Goal: Task Accomplishment & Management: Complete application form

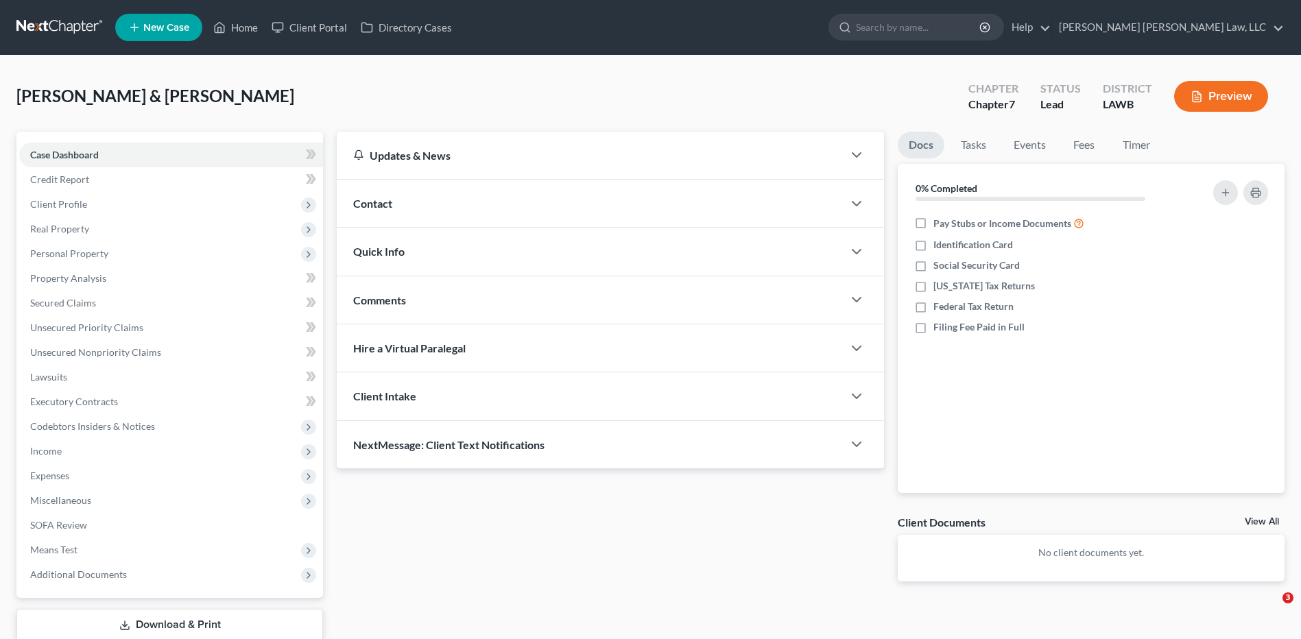
drag, startPoint x: 0, startPoint y: 0, endPoint x: 41, endPoint y: 73, distance: 84.1
click at [29, 27] on link at bounding box center [60, 27] width 88 height 25
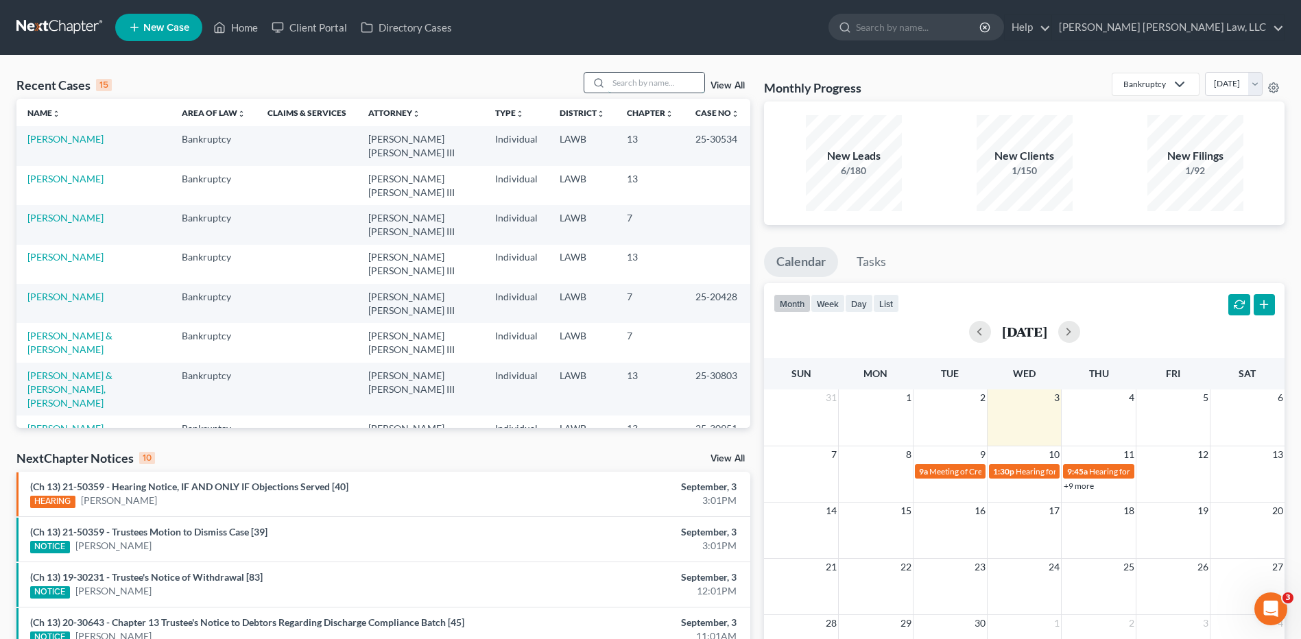
click at [638, 88] on input "search" at bounding box center [656, 83] width 96 height 20
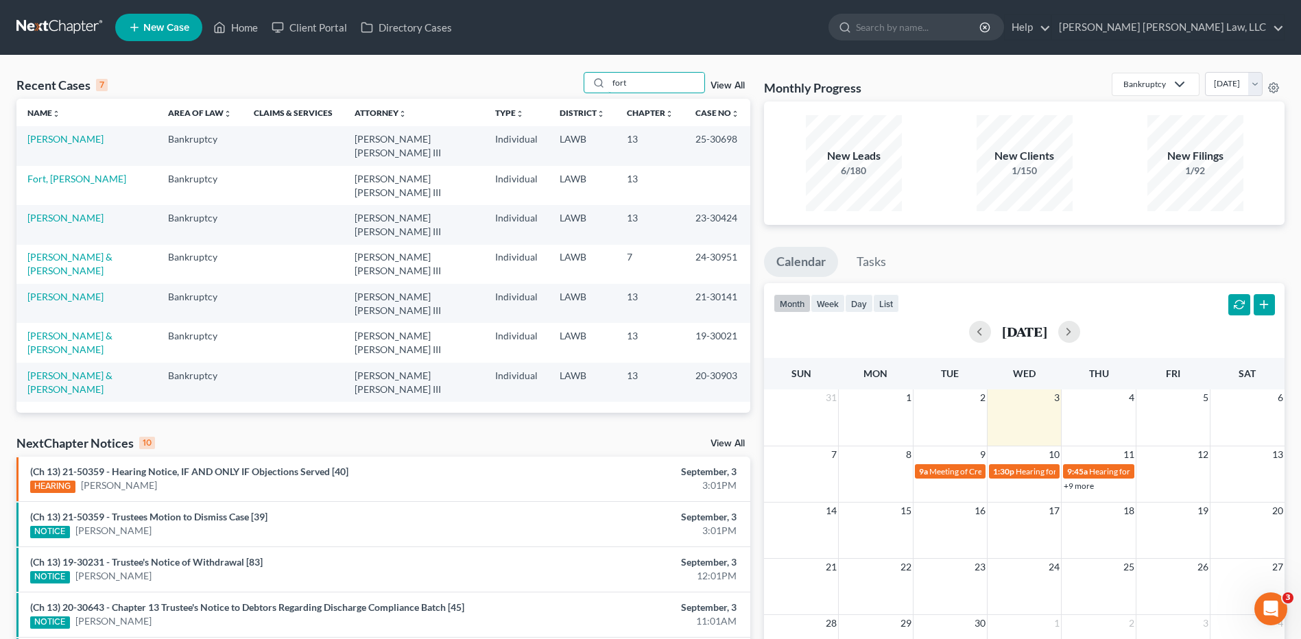
type input "fort"
click at [49, 180] on link "Fort, [PERSON_NAME]" at bounding box center [76, 179] width 99 height 12
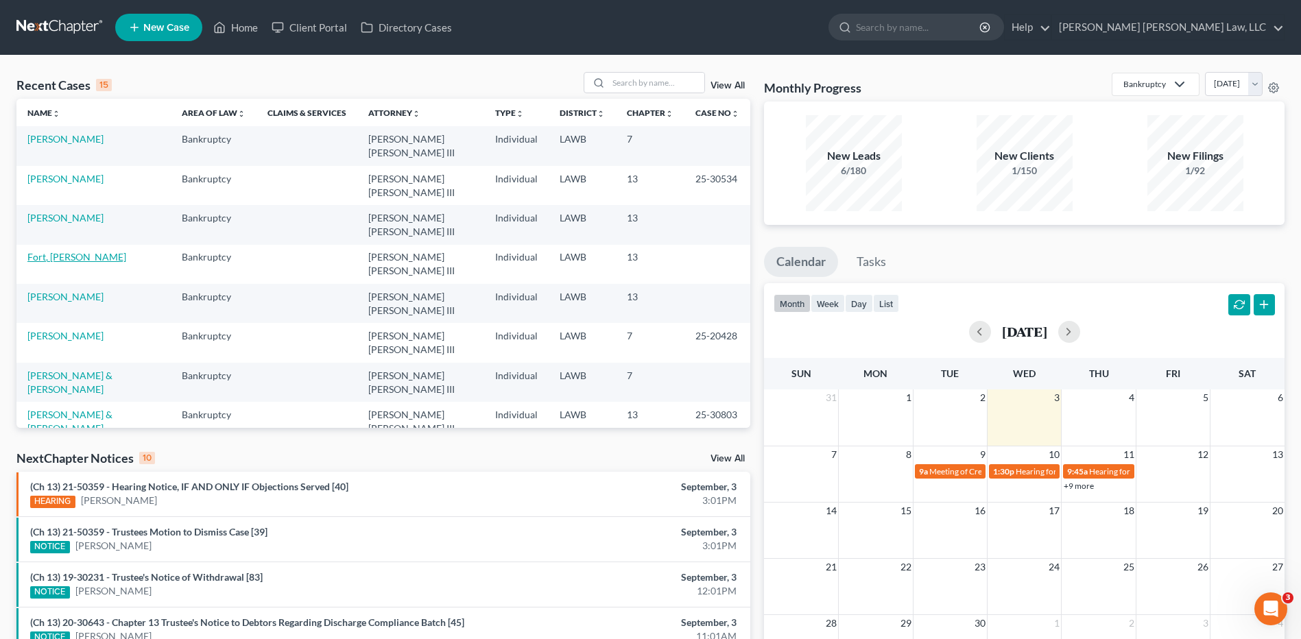
click at [33, 253] on link "Fort, [PERSON_NAME]" at bounding box center [76, 257] width 99 height 12
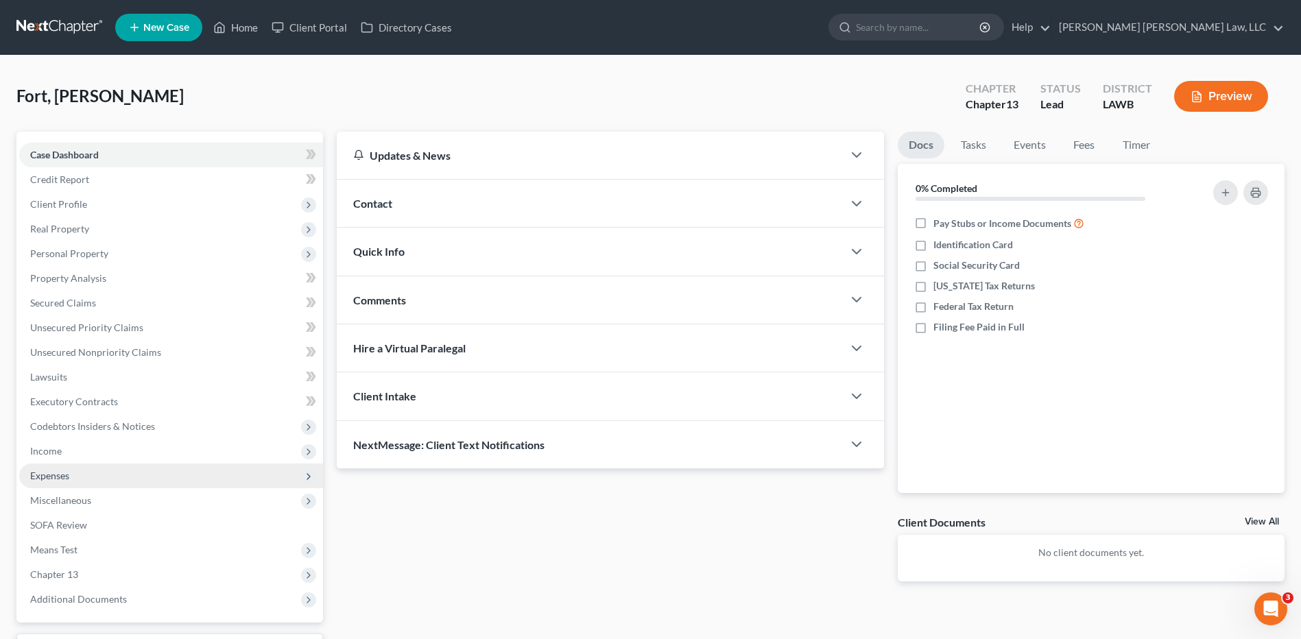
click at [61, 476] on span "Expenses" at bounding box center [49, 476] width 39 height 12
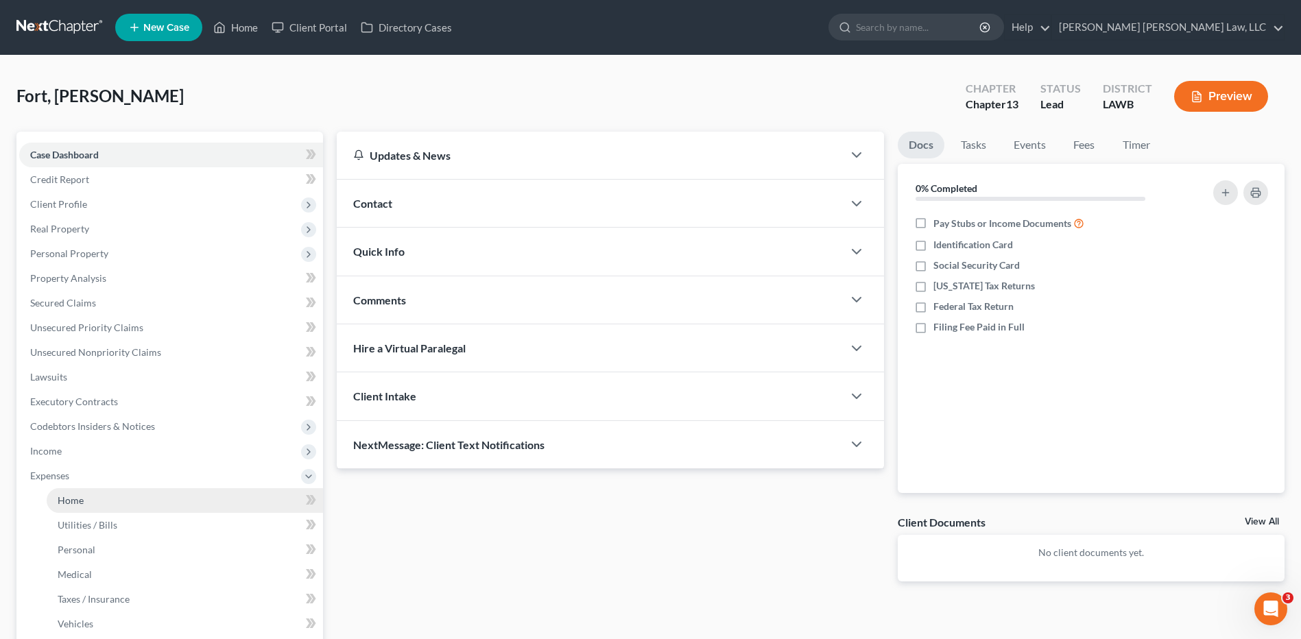
click at [79, 496] on span "Home" at bounding box center [71, 500] width 26 height 12
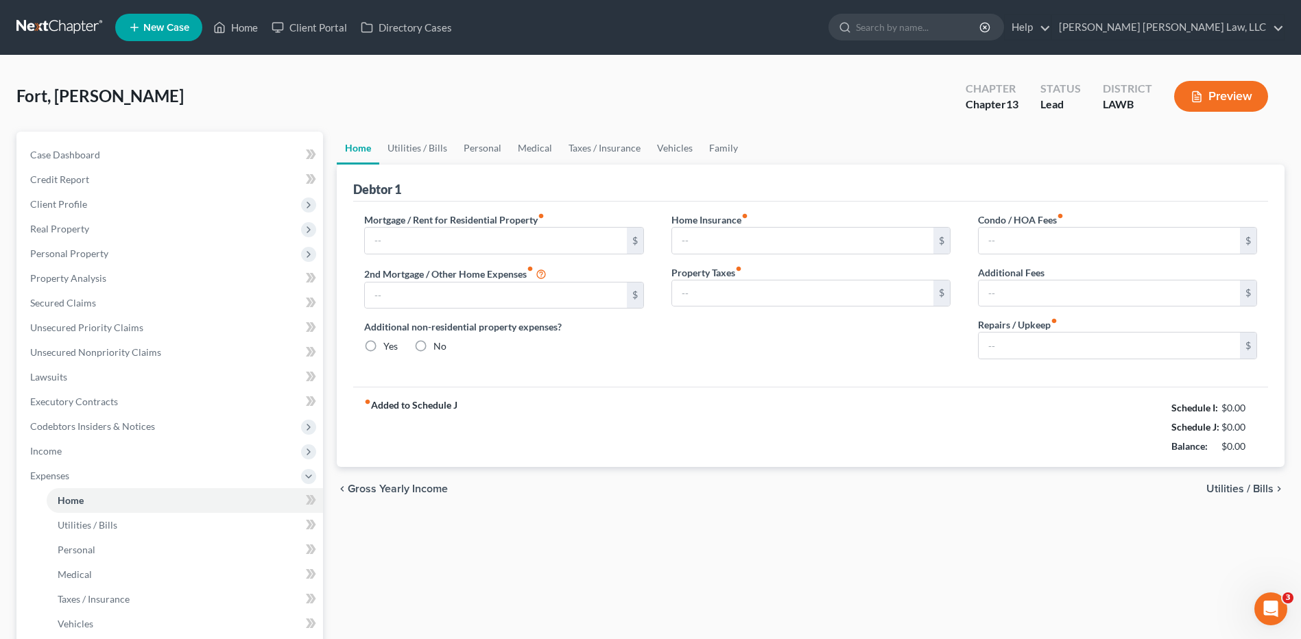
type input "400.00"
type input "0.00"
radio input "true"
type input "0.00"
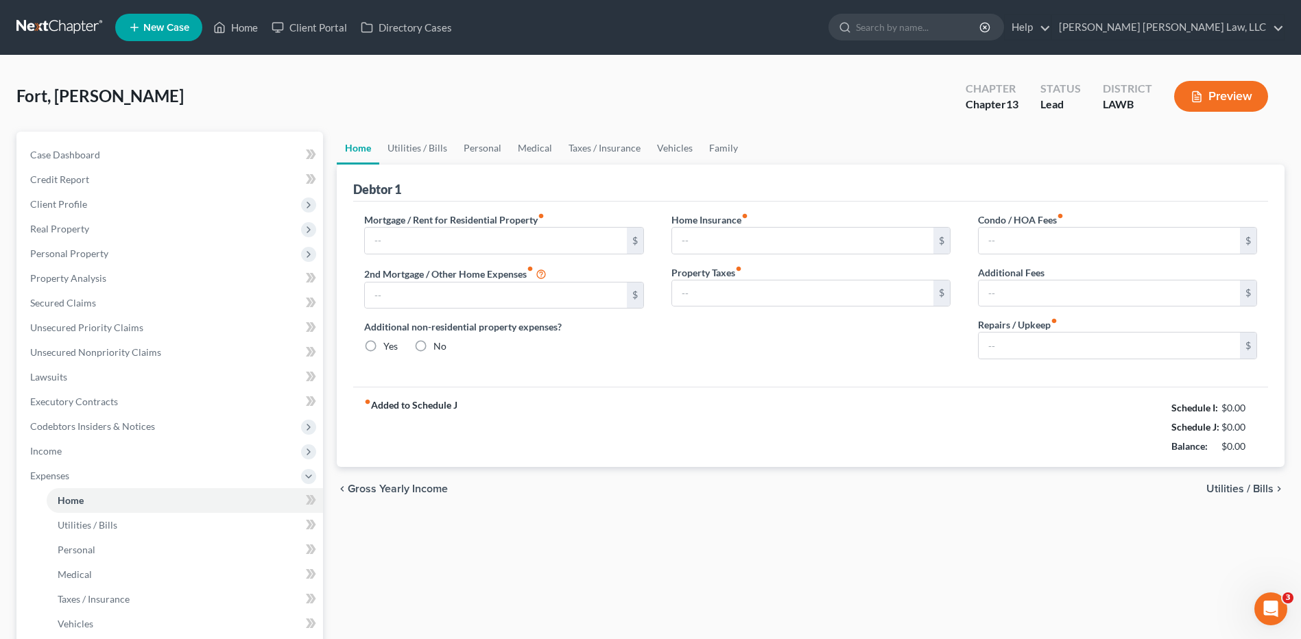
type input "0.00"
click at [406, 145] on link "Utilities / Bills" at bounding box center [417, 148] width 76 height 33
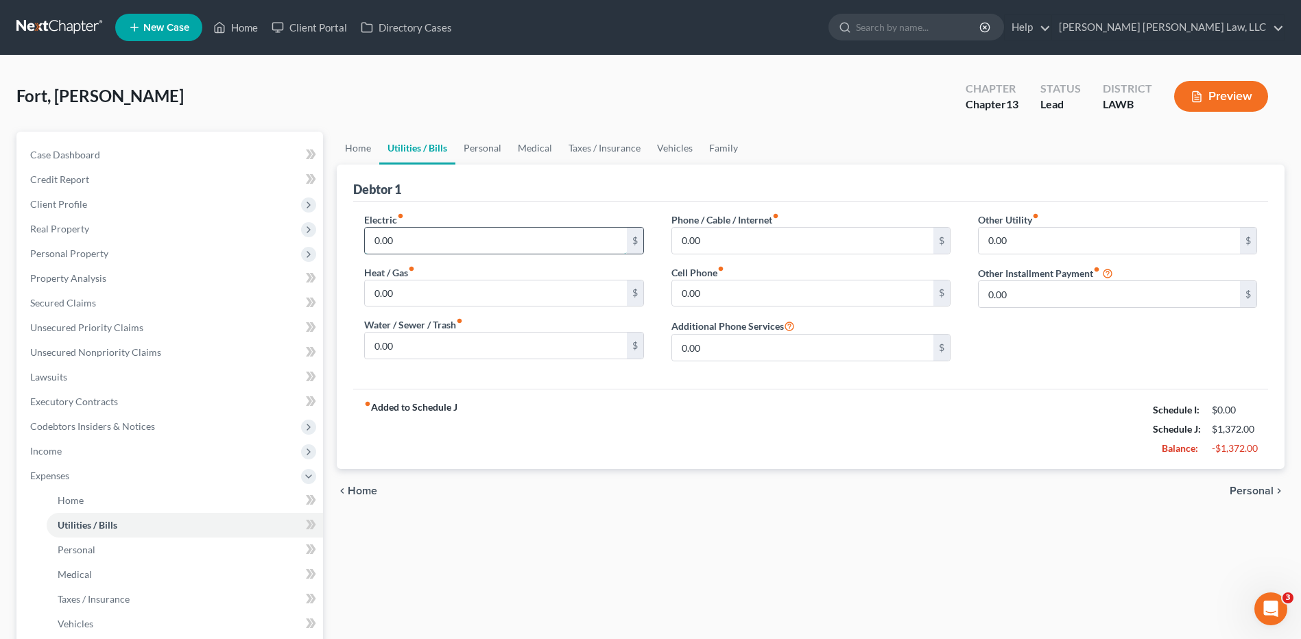
click at [405, 237] on input "0.00" at bounding box center [495, 241] width 261 height 26
type input "200.00"
type input "50.00"
click at [699, 290] on input "0.00" at bounding box center [802, 293] width 261 height 26
type input "45.00"
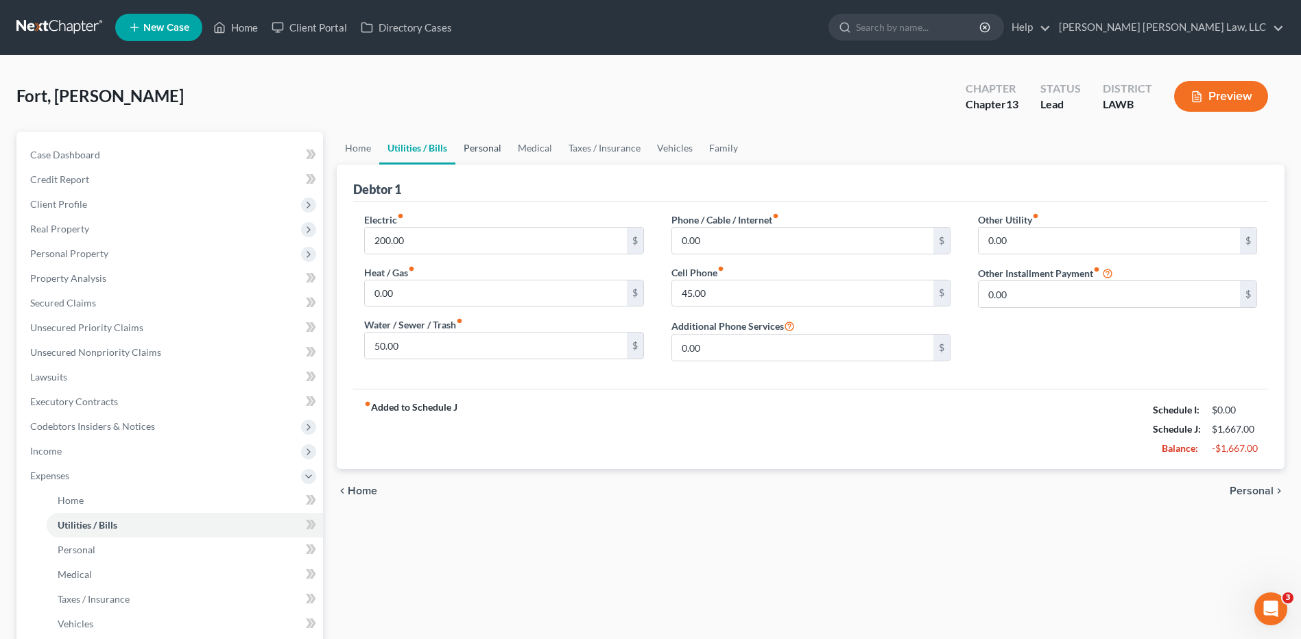
click at [477, 141] on link "Personal" at bounding box center [482, 148] width 54 height 33
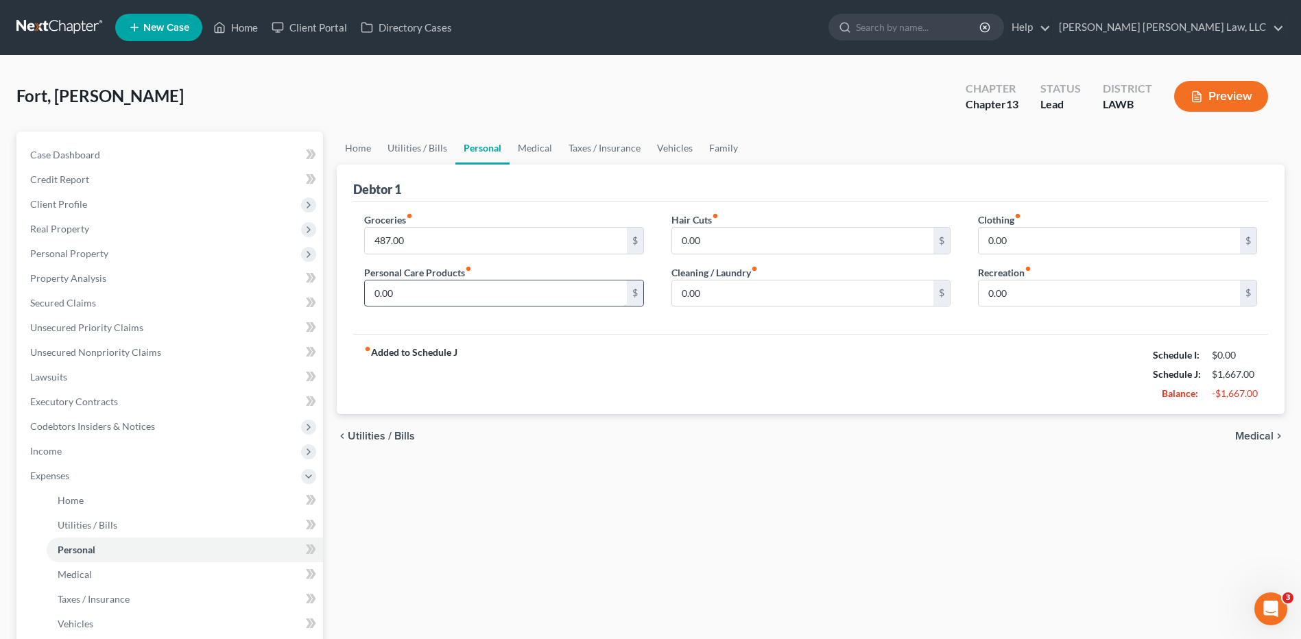
click at [416, 291] on input "0.00" at bounding box center [495, 293] width 261 height 26
click at [425, 153] on link "Utilities / Bills" at bounding box center [417, 148] width 76 height 33
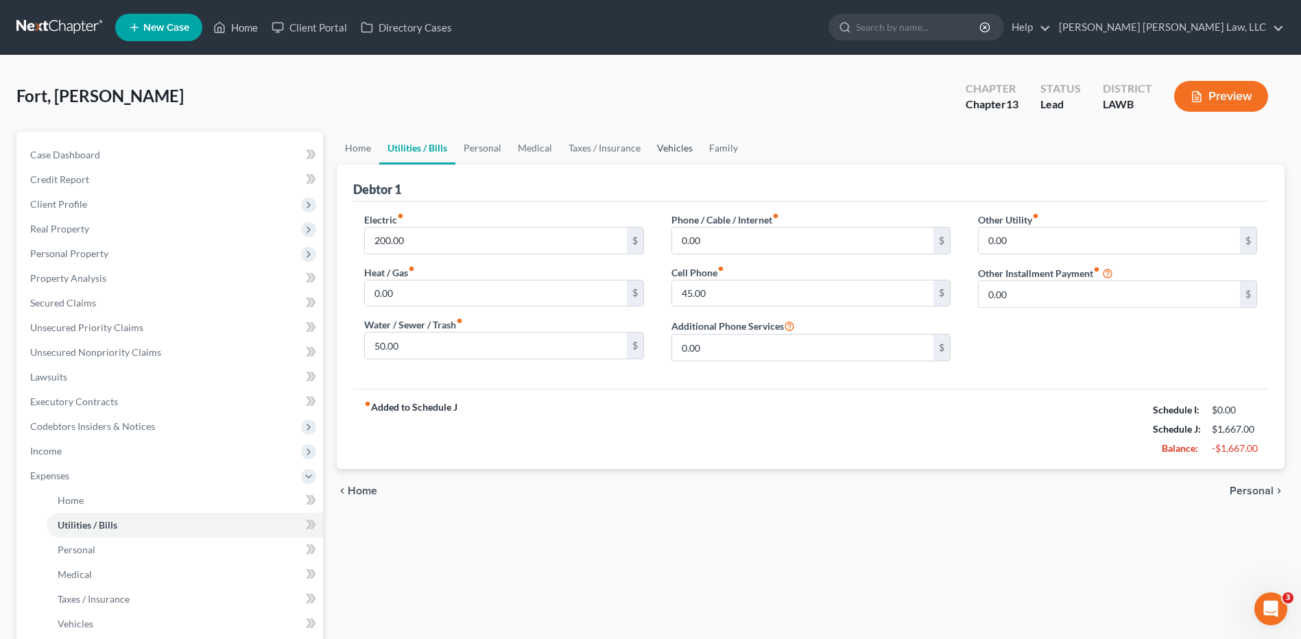
click at [671, 147] on link "Vehicles" at bounding box center [675, 148] width 52 height 33
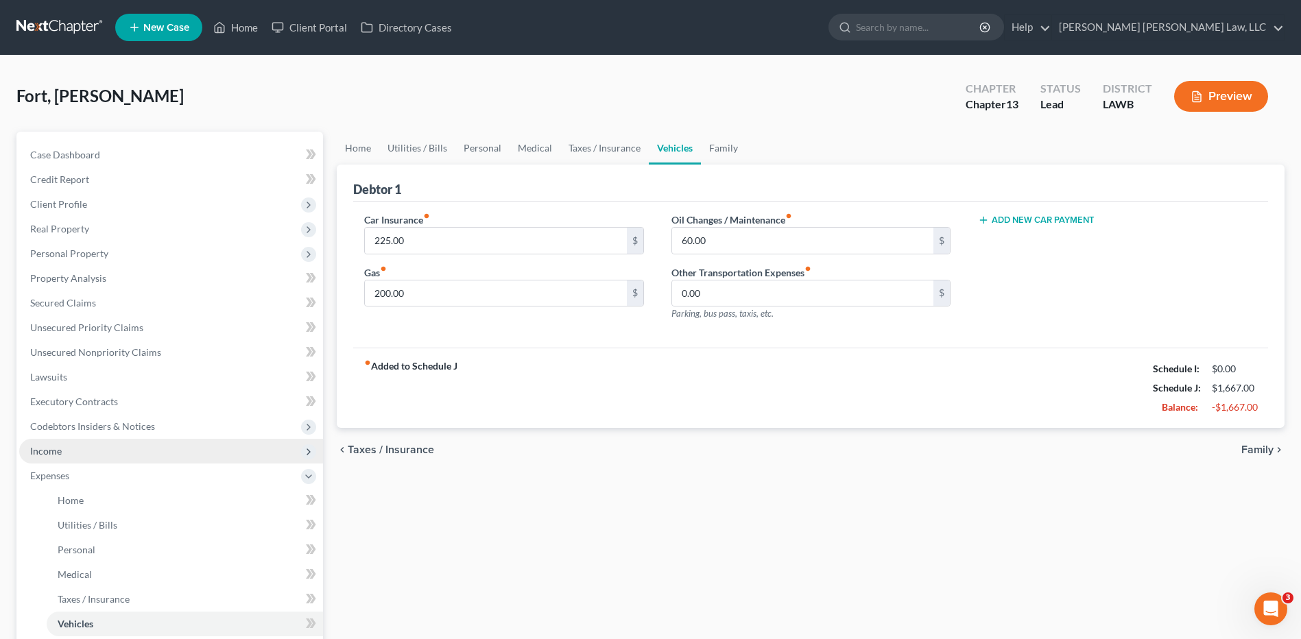
click at [59, 448] on span "Income" at bounding box center [46, 451] width 32 height 12
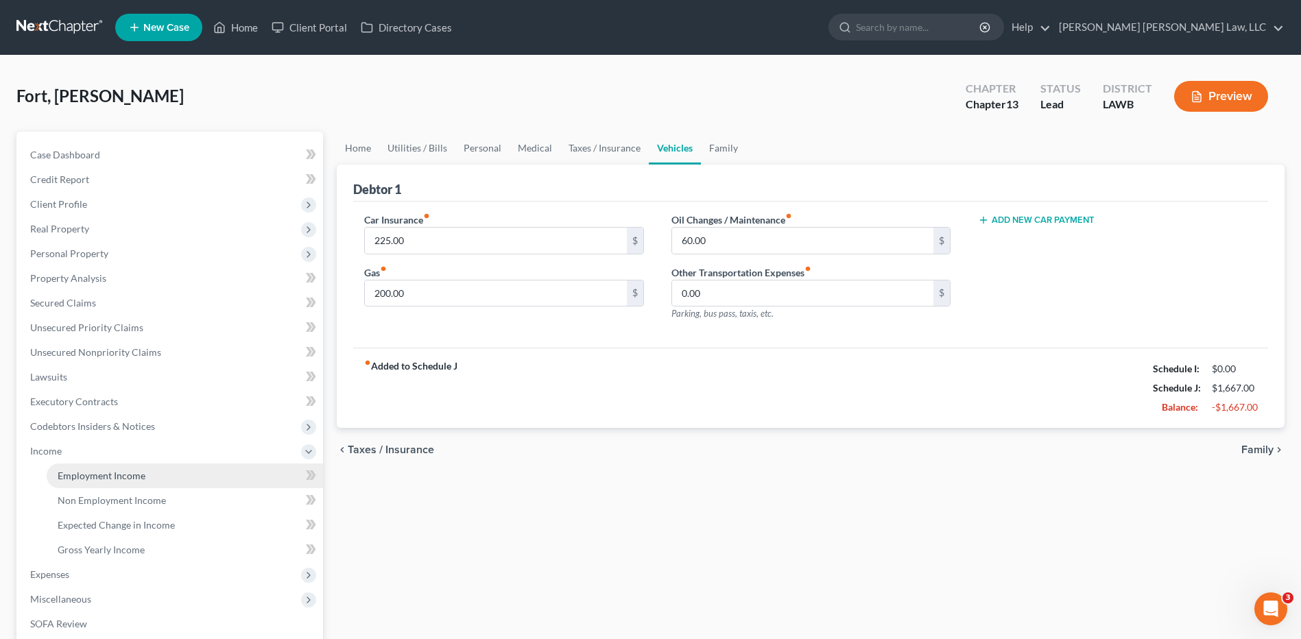
click at [97, 472] on span "Employment Income" at bounding box center [102, 476] width 88 height 12
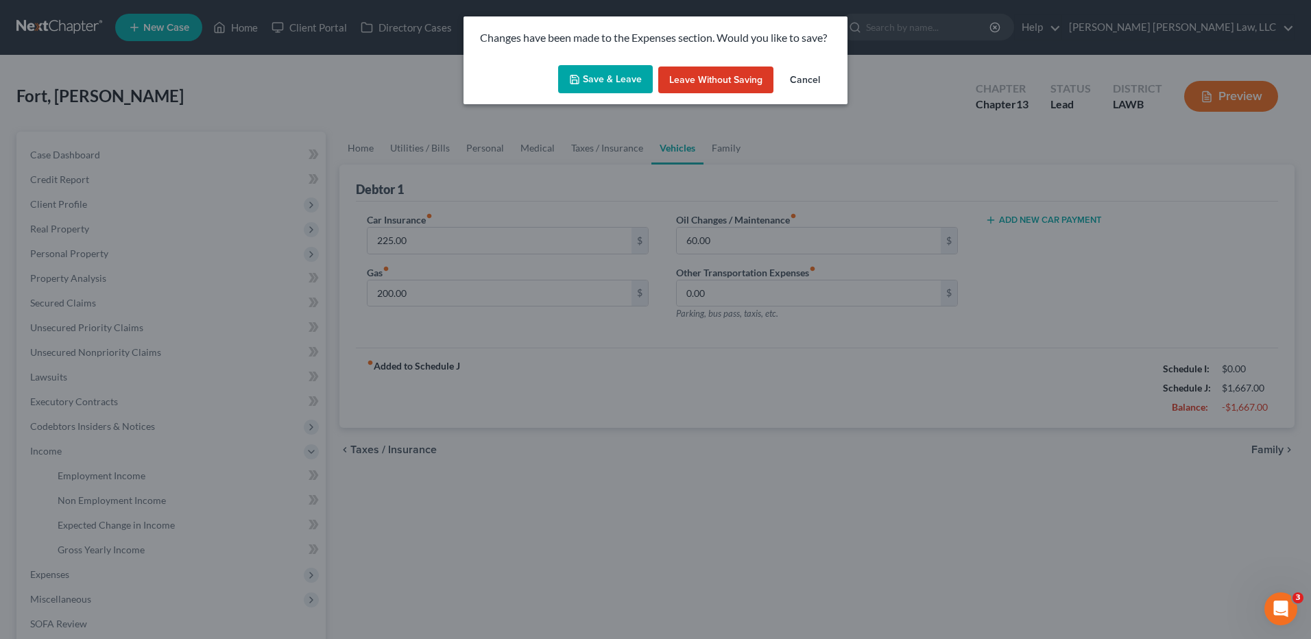
click at [614, 89] on button "Save & Leave" at bounding box center [605, 79] width 95 height 29
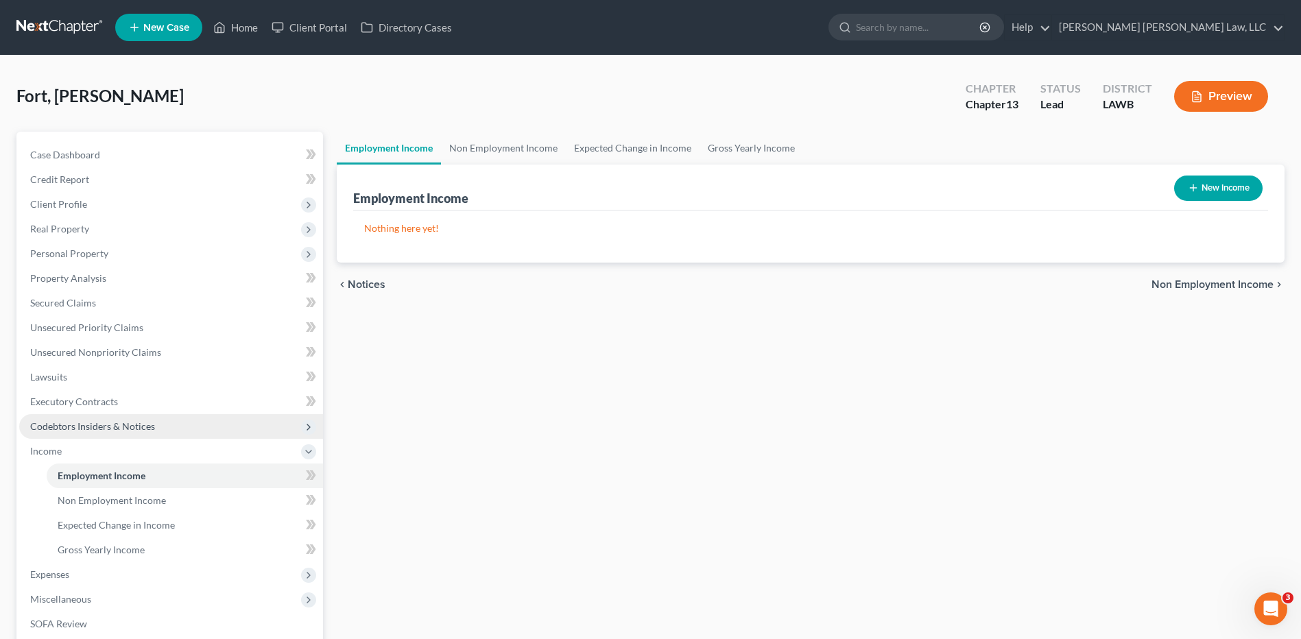
click at [90, 426] on span "Codebtors Insiders & Notices" at bounding box center [92, 426] width 125 height 12
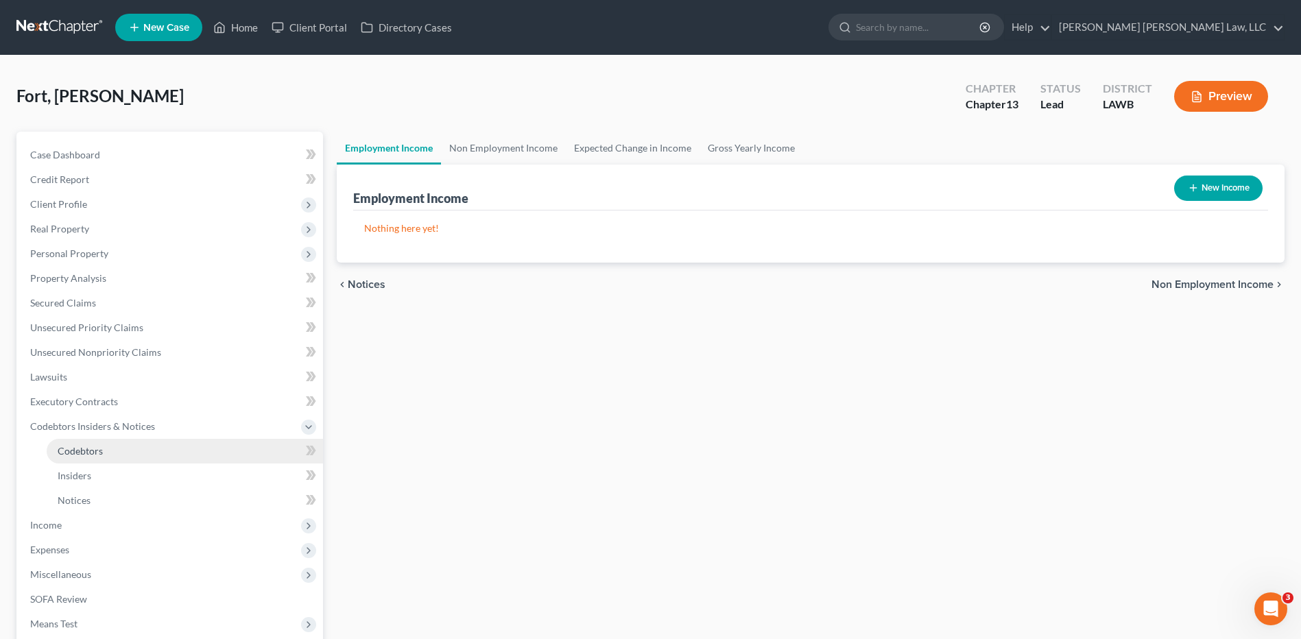
click at [93, 439] on link "Codebtors" at bounding box center [185, 451] width 276 height 25
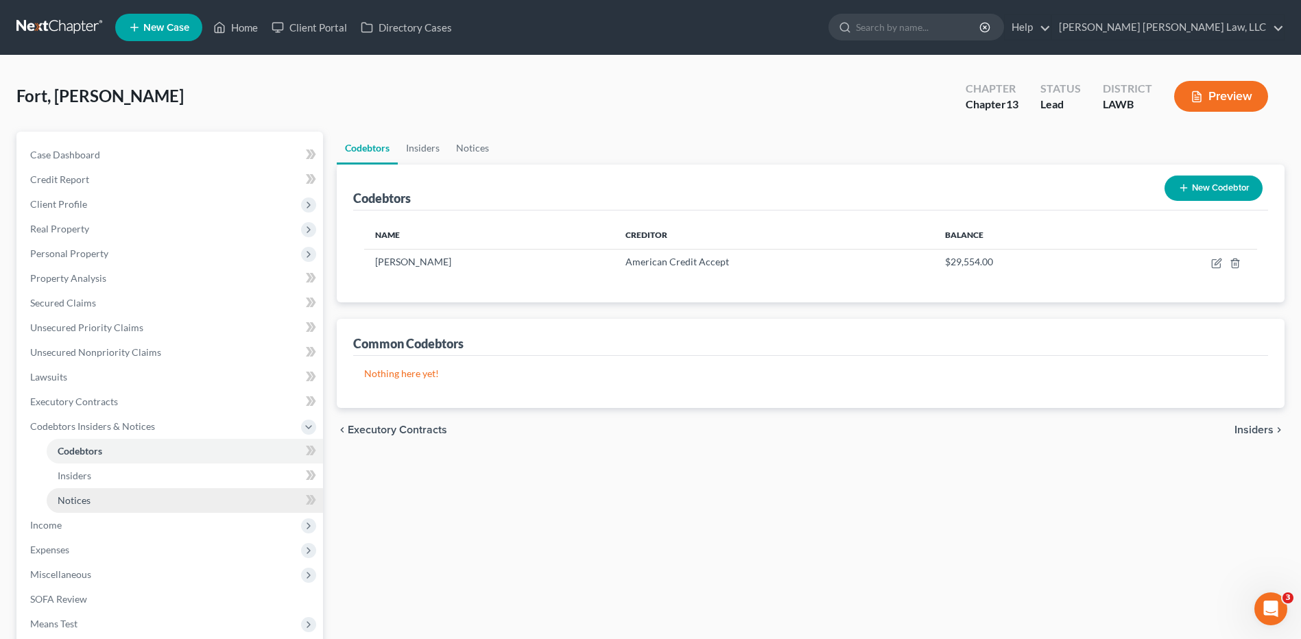
click at [66, 498] on span "Notices" at bounding box center [74, 500] width 33 height 12
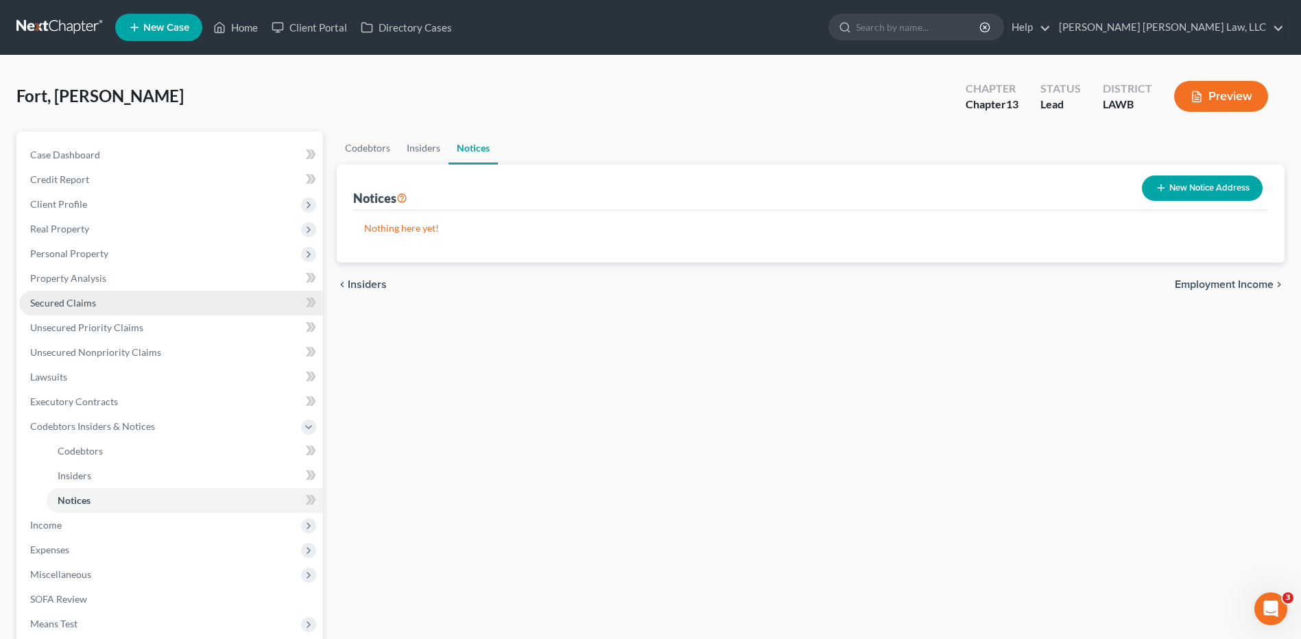
click at [55, 301] on span "Secured Claims" at bounding box center [63, 303] width 66 height 12
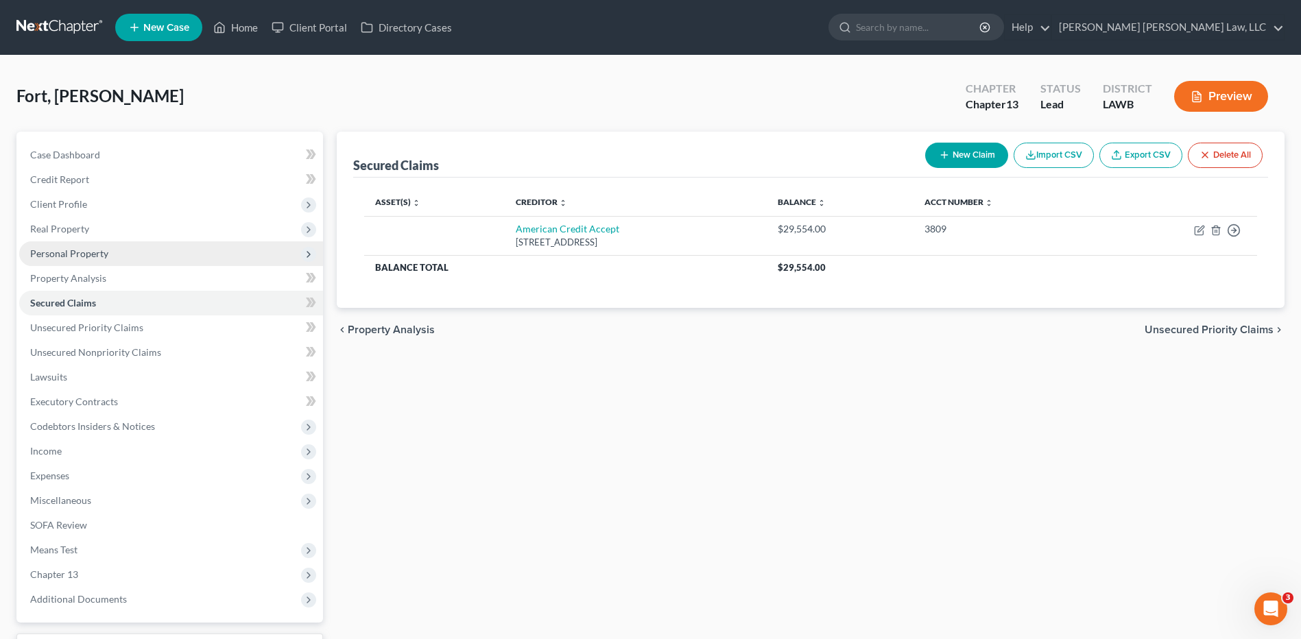
click at [50, 255] on span "Personal Property" at bounding box center [69, 254] width 78 height 12
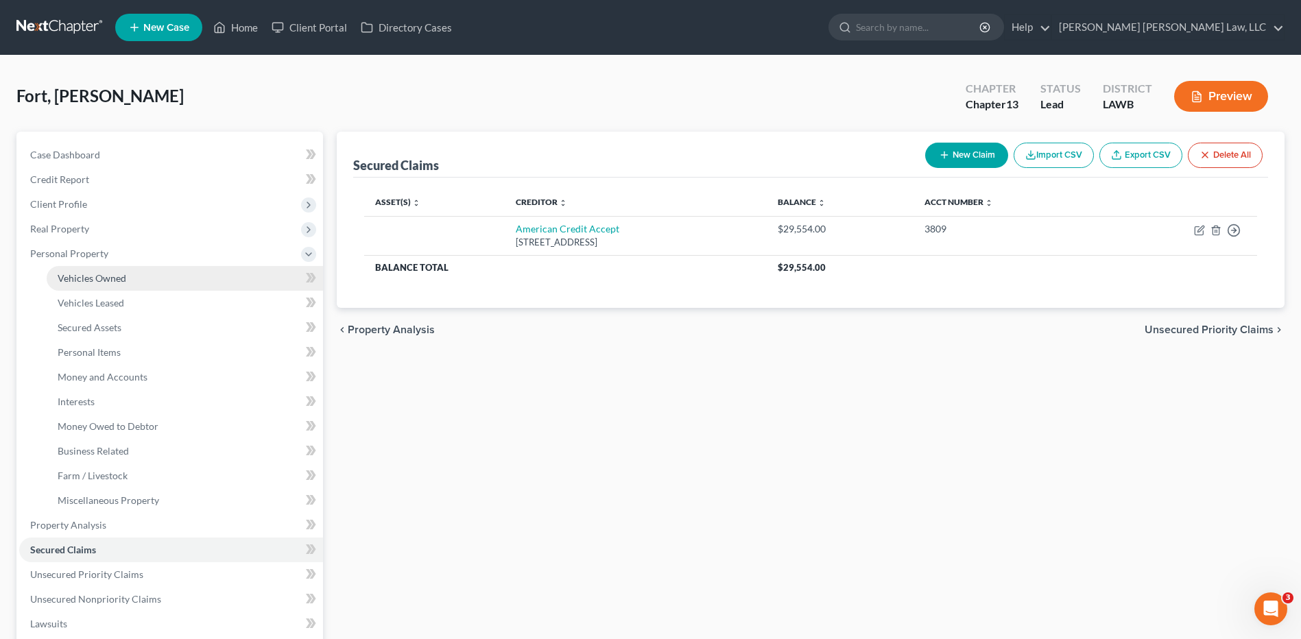
click at [67, 280] on span "Vehicles Owned" at bounding box center [92, 278] width 69 height 12
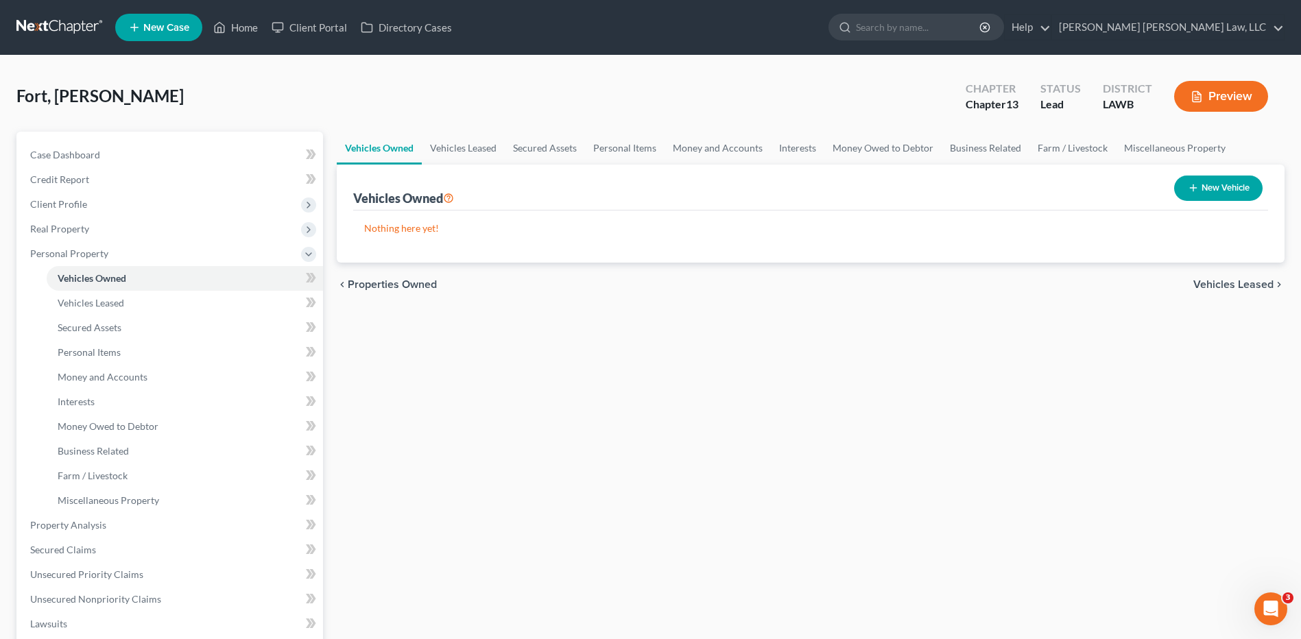
click at [1210, 189] on button "New Vehicle" at bounding box center [1218, 188] width 88 height 25
select select "0"
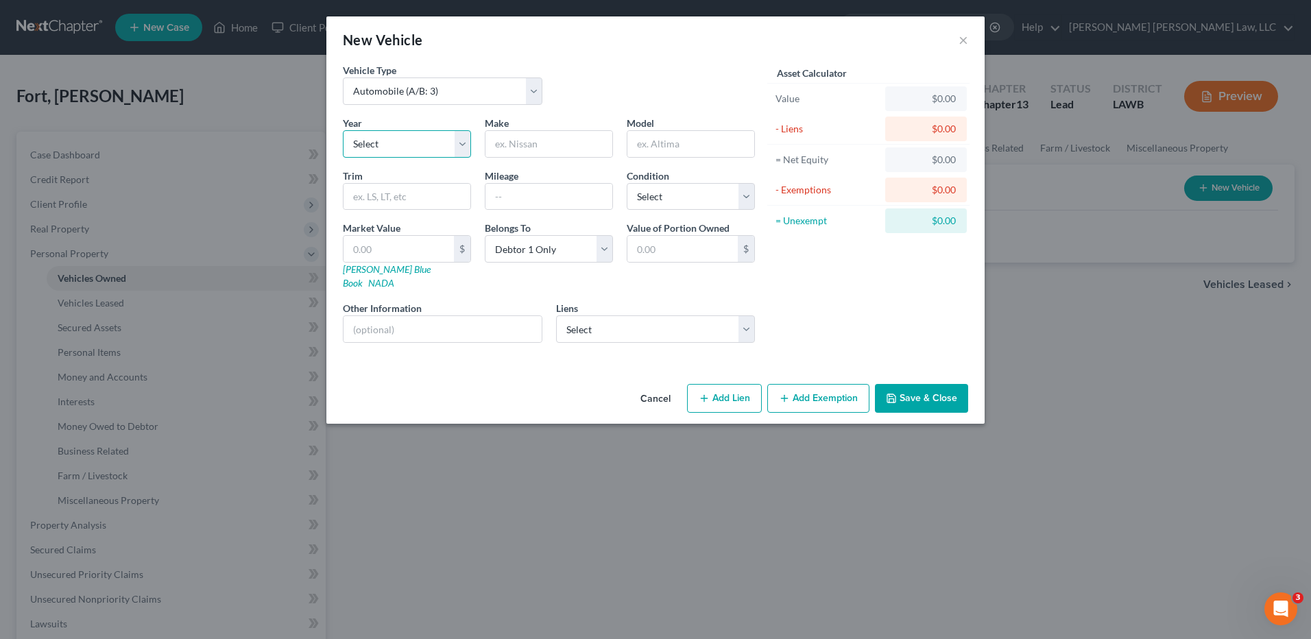
click at [423, 146] on select "Select 2026 2025 2024 2023 2022 2021 2020 2019 2018 2017 2016 2015 2014 2013 20…" at bounding box center [407, 143] width 128 height 27
select select "5"
click at [343, 130] on select "Select 2026 2025 2024 2023 2022 2021 2020 2019 2018 2017 2016 2015 2014 2013 20…" at bounding box center [407, 143] width 128 height 27
click at [519, 139] on input "text" at bounding box center [548, 144] width 127 height 26
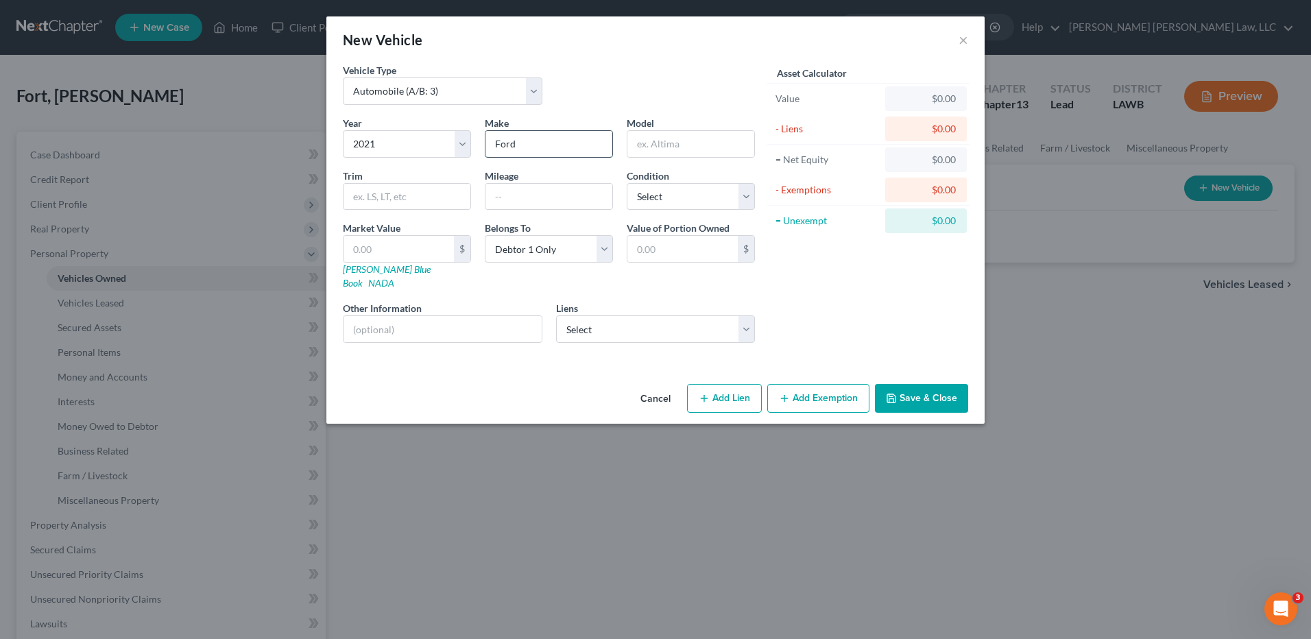
type input "Ford"
type input "Edge"
click at [507, 197] on input "text" at bounding box center [548, 197] width 127 height 26
click at [522, 196] on input "79," at bounding box center [548, 197] width 127 height 26
type input "79,585"
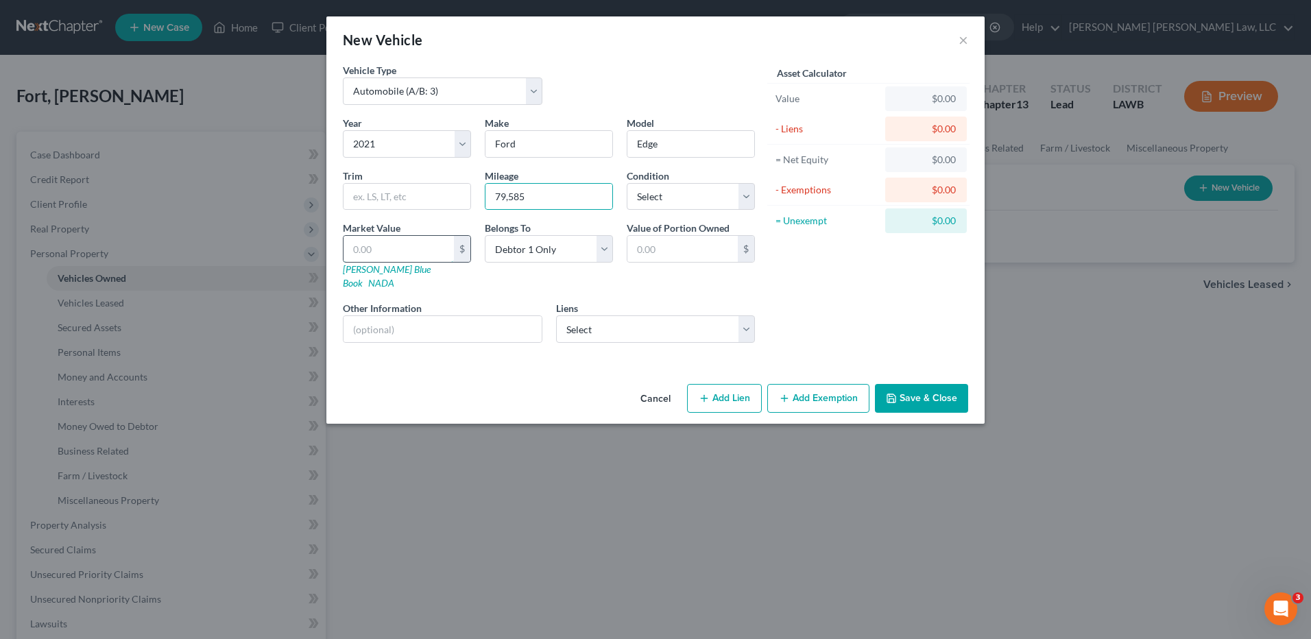
click at [366, 250] on input "text" at bounding box center [399, 249] width 110 height 26
type input "2"
type input "2.00"
type input "20"
type input "20.00"
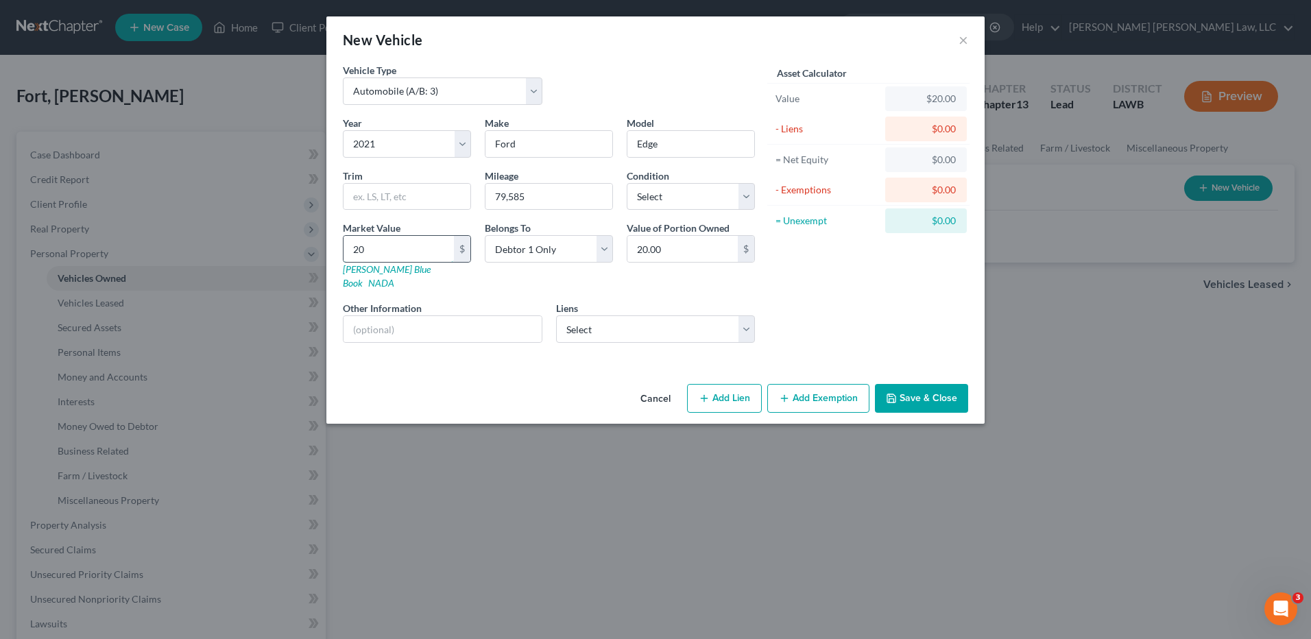
type input "204"
type input "204.00"
type input "2041"
type input "2,041.00"
type input "2,0412"
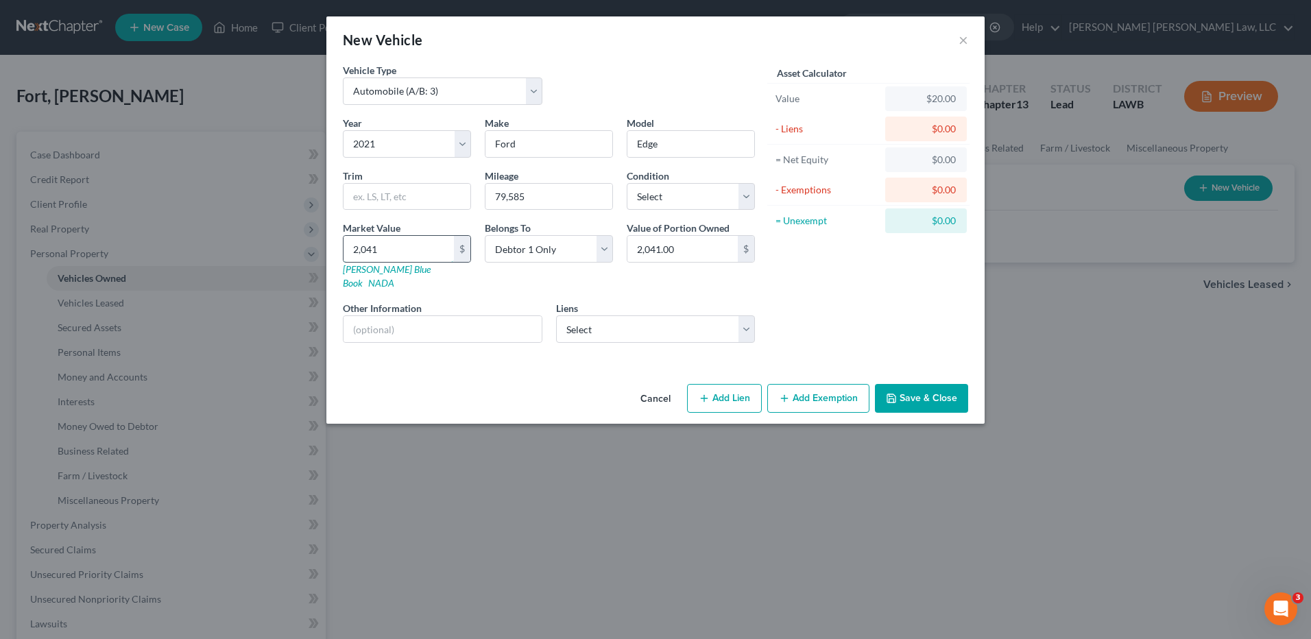
type input "20,412.00"
type input "20,412.5"
type input "20,412.50"
click at [592, 318] on select "Select American Credit Accept - $29,554.00" at bounding box center [656, 328] width 200 height 27
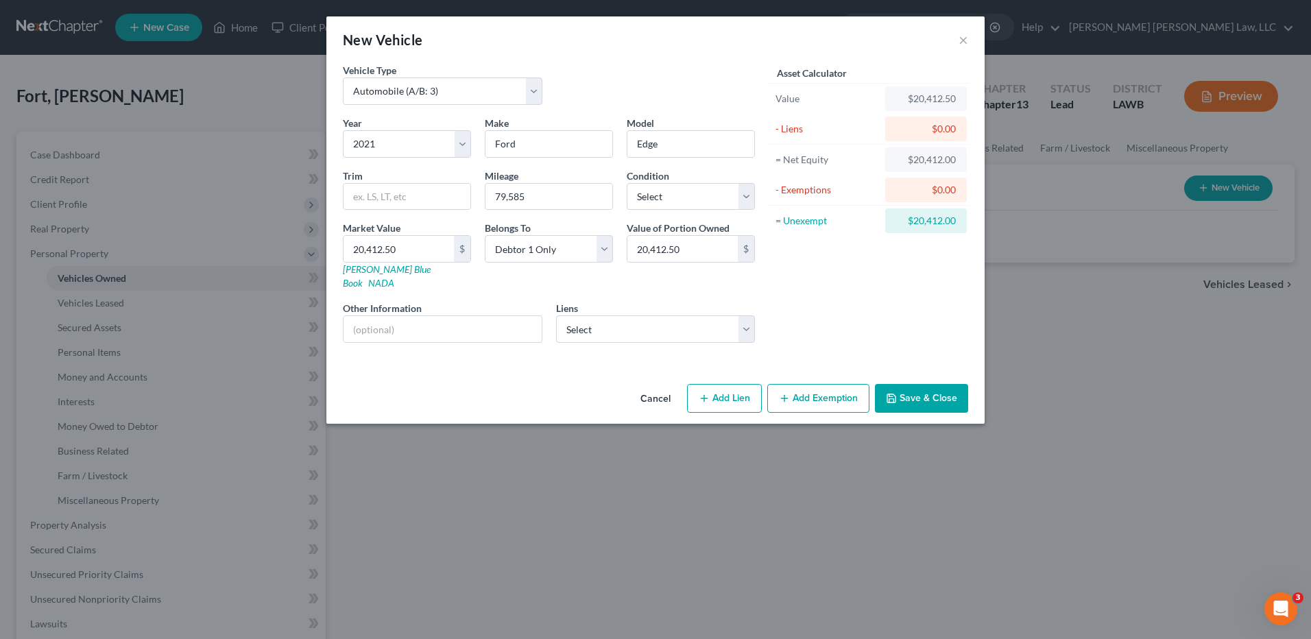
select select "42"
select select "0"
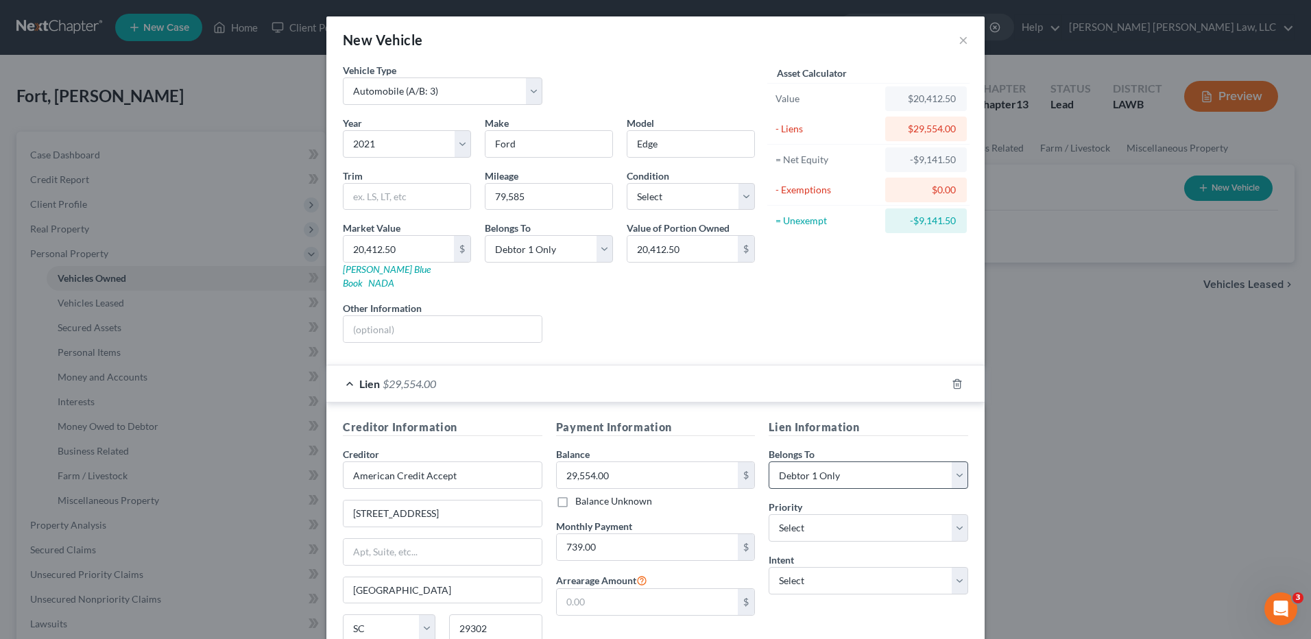
scroll to position [111, 0]
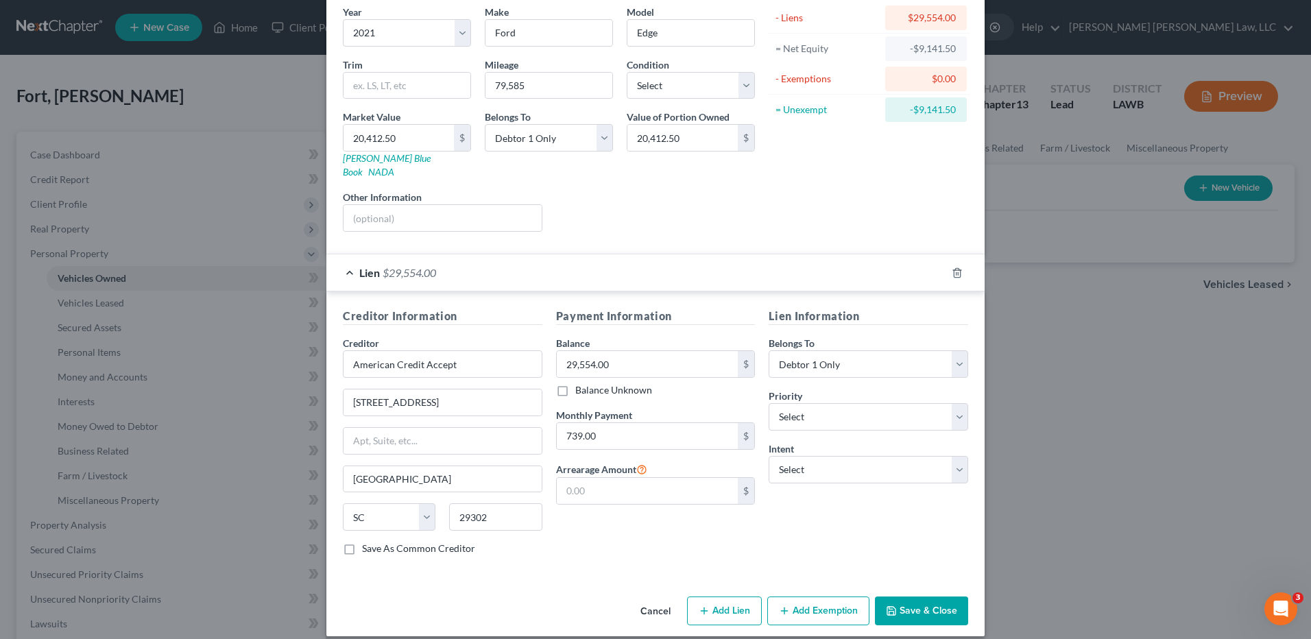
click at [799, 597] on button "Add Exemption" at bounding box center [818, 611] width 102 height 29
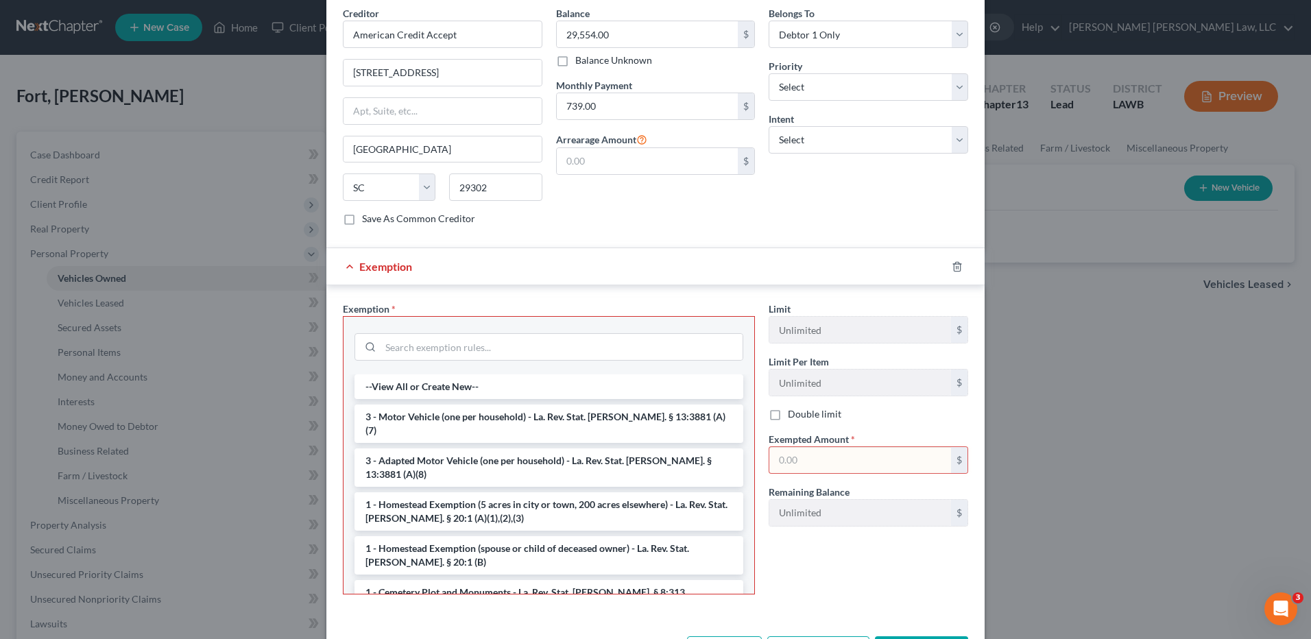
scroll to position [454, 0]
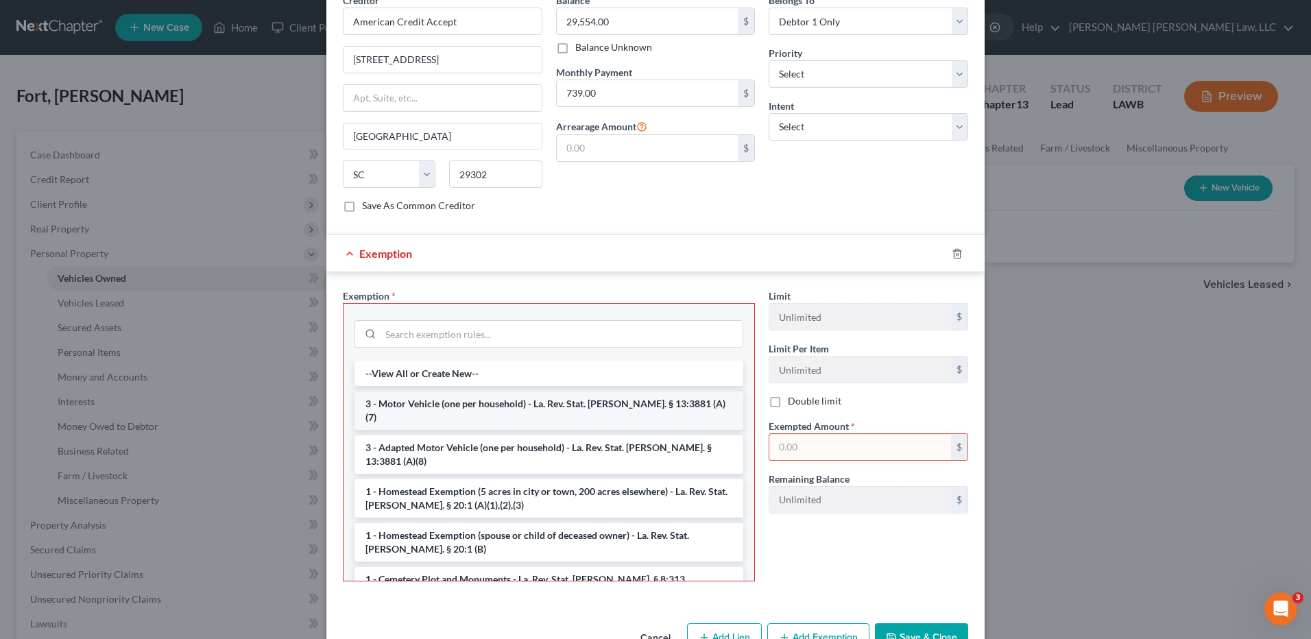
click at [390, 392] on li "3 - Motor Vehicle (one per household) - La. Rev. Stat. [PERSON_NAME]. § 13:3881…" at bounding box center [548, 411] width 389 height 38
click at [390, 383] on div "--View All or Create New-- 3 - Motor Vehicle (one per household) - La. Rev. Sta…" at bounding box center [549, 442] width 412 height 278
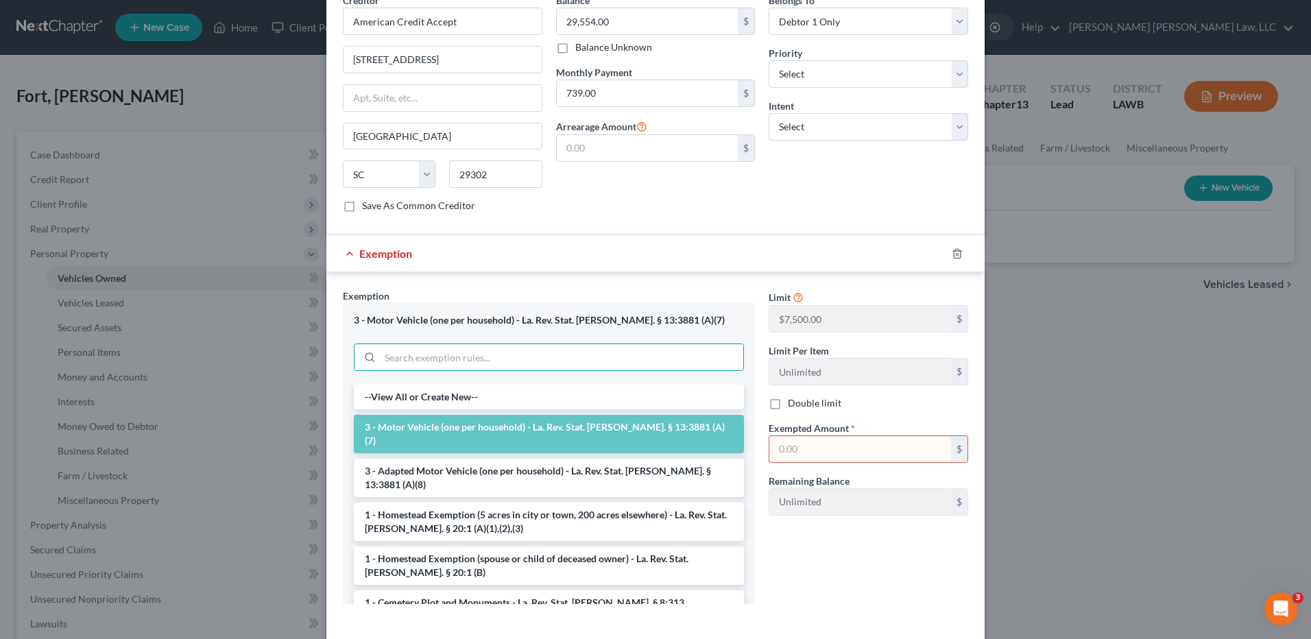
click at [782, 437] on input "text" at bounding box center [860, 449] width 182 height 26
type input "7,500.00"
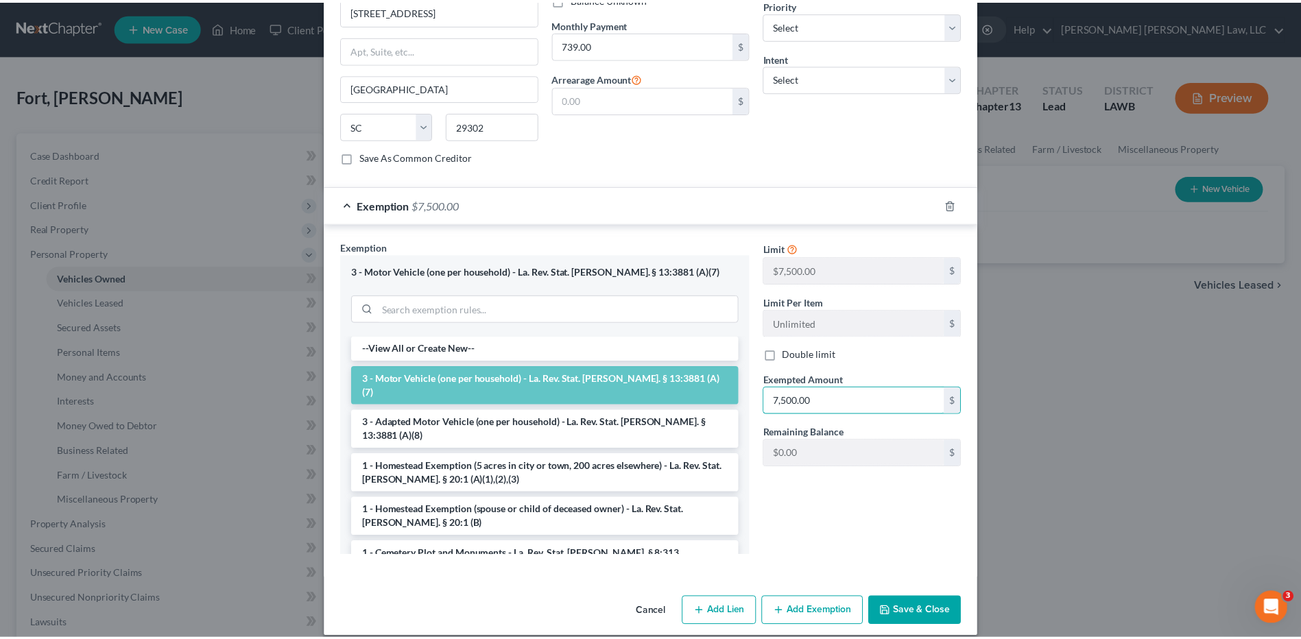
scroll to position [503, 0]
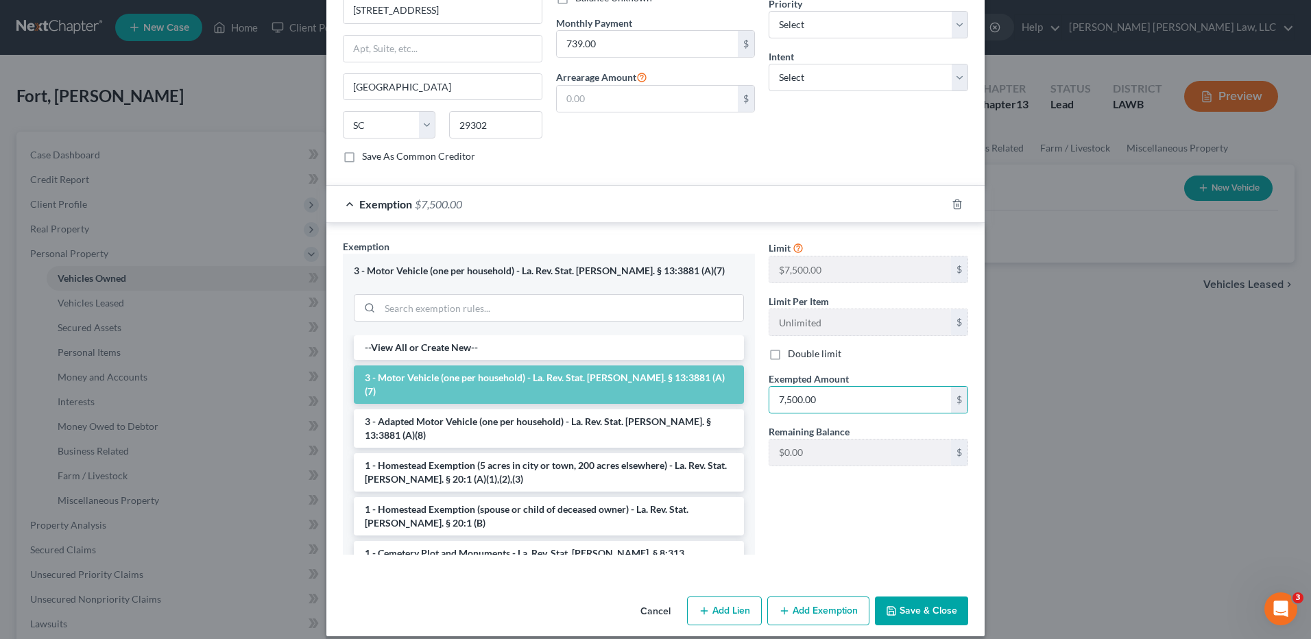
click at [919, 599] on button "Save & Close" at bounding box center [921, 611] width 93 height 29
